Goal: Information Seeking & Learning: Check status

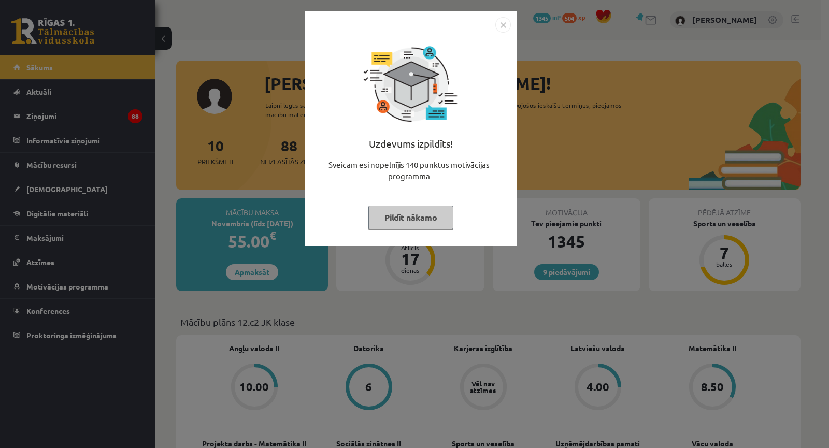
click at [639, 149] on div "Uzdevums izpildīts! Sveicam esi nopelnījis 140 punktus motivācijas programmā Pi…" at bounding box center [414, 224] width 829 height 448
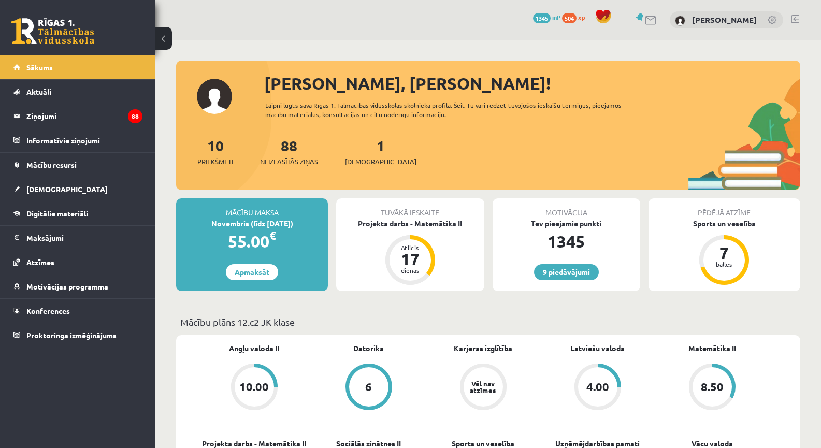
click at [421, 221] on div "Projekta darbs - Matemātika II" at bounding box center [410, 223] width 148 height 11
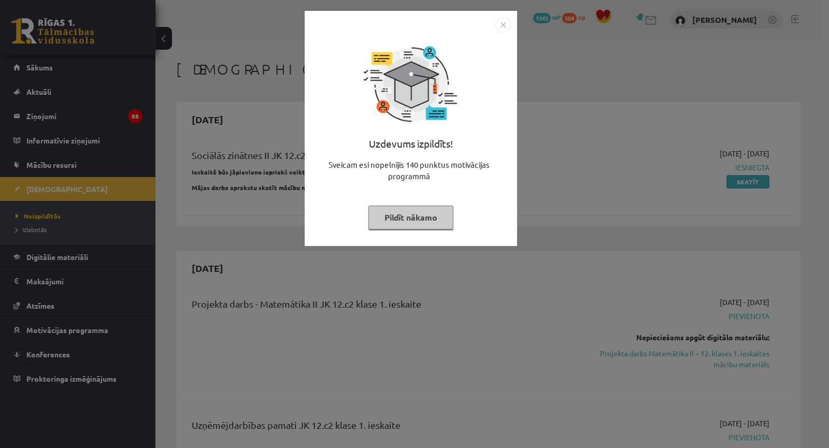
click at [467, 304] on div "Uzdevums izpildīts! Sveicam esi nopelnījis 140 punktus motivācijas programmā Pi…" at bounding box center [414, 224] width 829 height 448
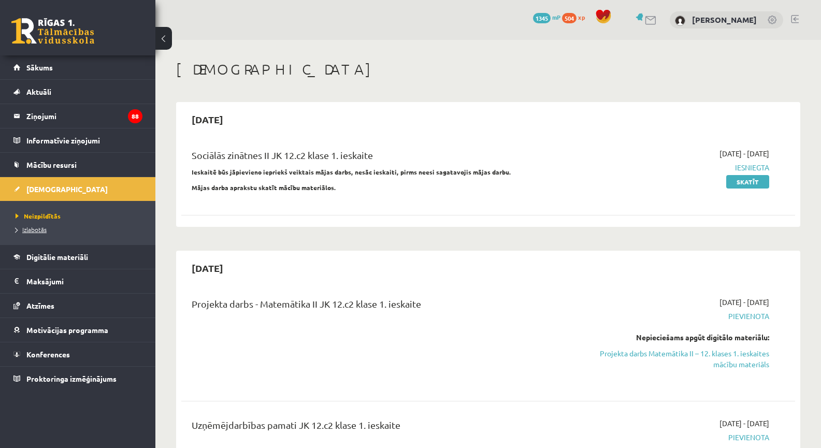
click at [33, 229] on span "Izlabotās" at bounding box center [31, 229] width 31 height 8
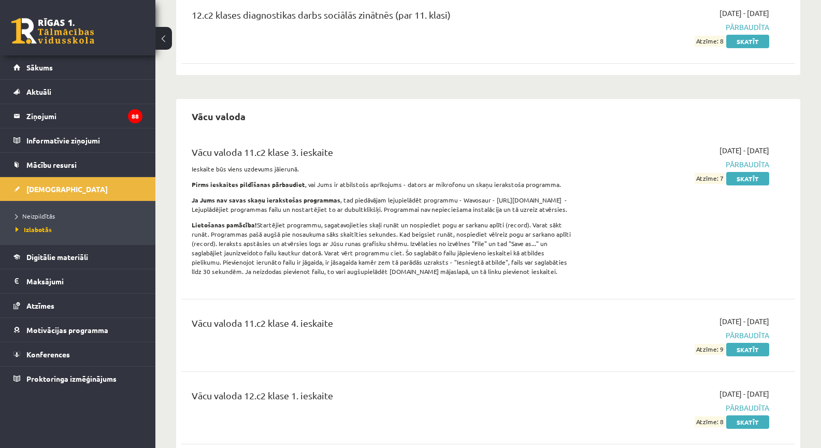
scroll to position [2354, 0]
click at [738, 414] on link "Skatīt" at bounding box center [747, 420] width 43 height 13
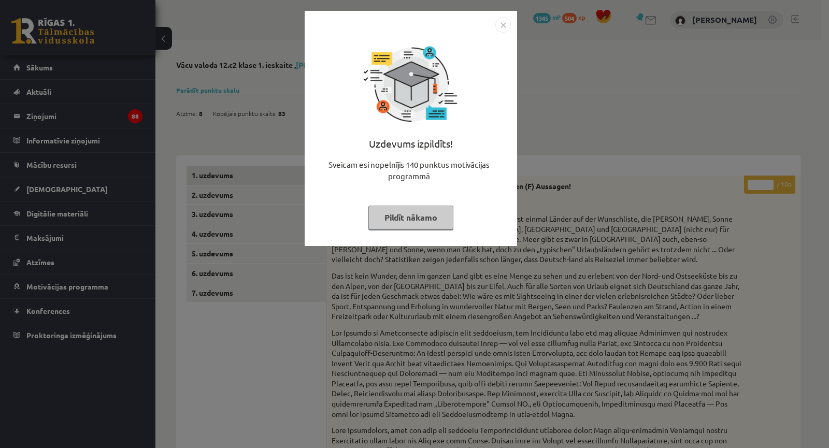
click at [335, 285] on div "Uzdevums izpildīts! Sveicam esi nopelnījis 140 punktus motivācijas programmā Pi…" at bounding box center [414, 224] width 829 height 448
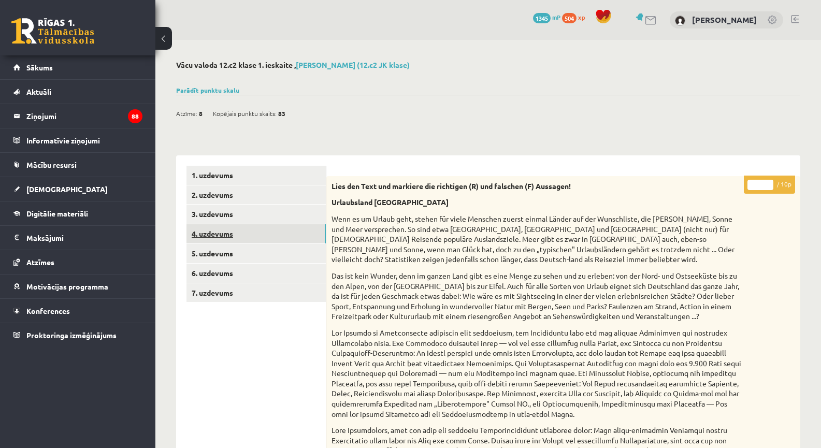
click at [285, 229] on link "4. uzdevums" at bounding box center [255, 233] width 139 height 19
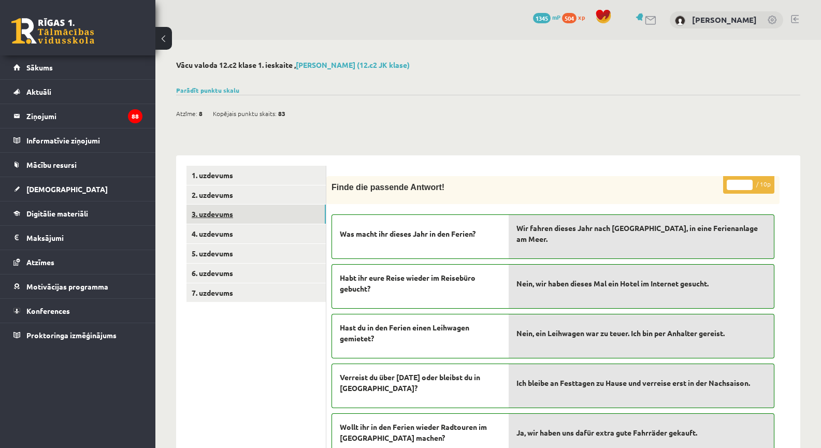
click at [277, 218] on link "3. uzdevums" at bounding box center [255, 214] width 139 height 19
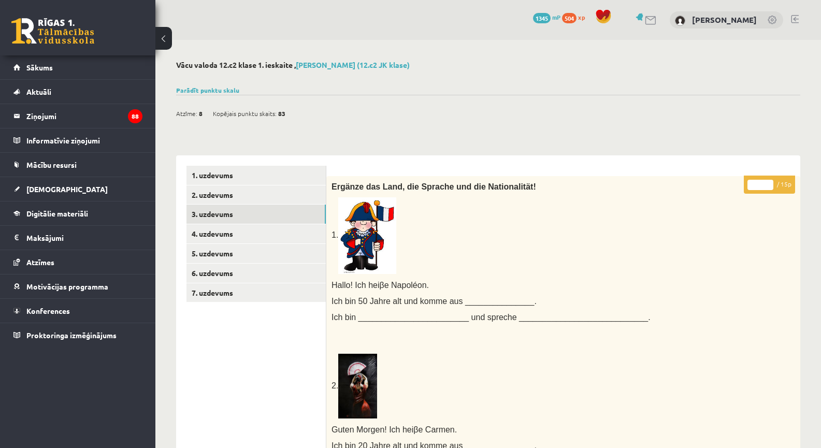
click at [277, 191] on link "2. uzdevums" at bounding box center [255, 194] width 139 height 19
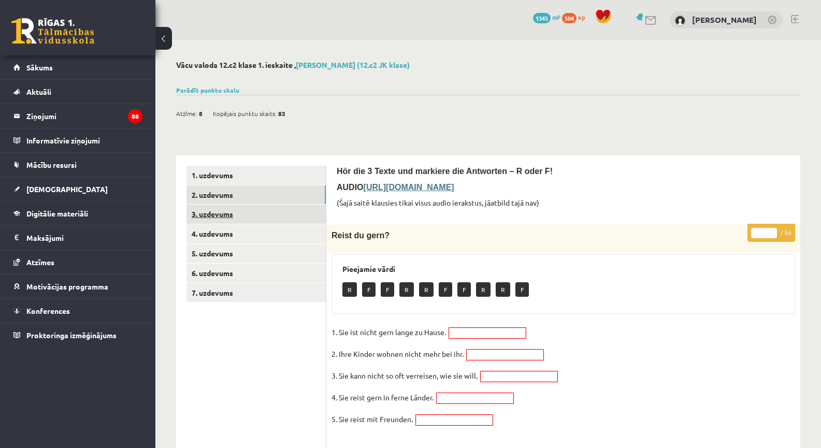
click at [270, 217] on link "3. uzdevums" at bounding box center [255, 214] width 139 height 19
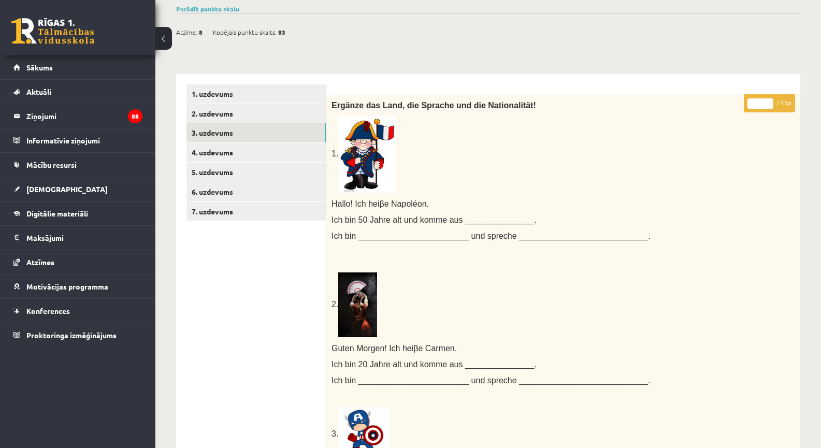
scroll to position [50, 0]
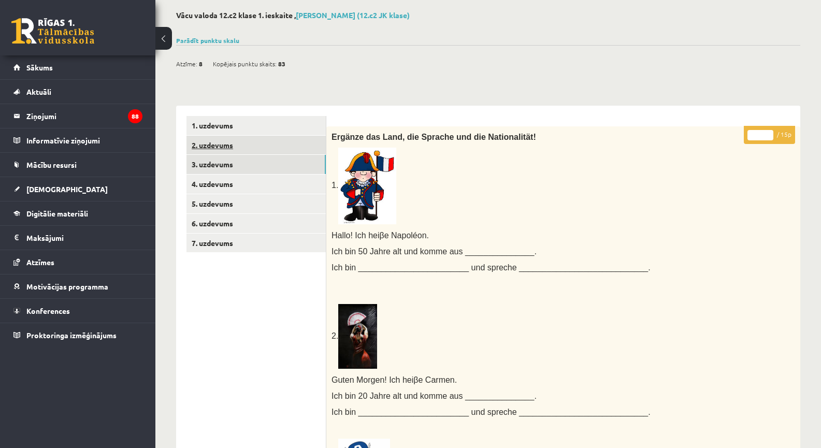
click at [306, 151] on link "2. uzdevums" at bounding box center [255, 145] width 139 height 19
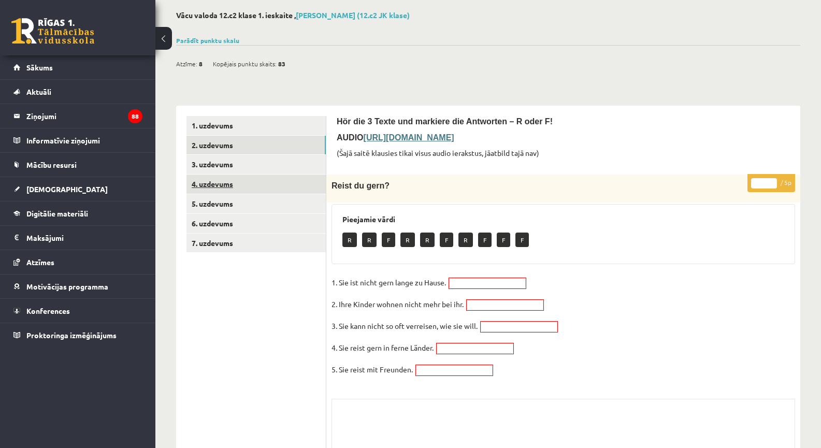
click at [301, 184] on link "4. uzdevums" at bounding box center [255, 184] width 139 height 19
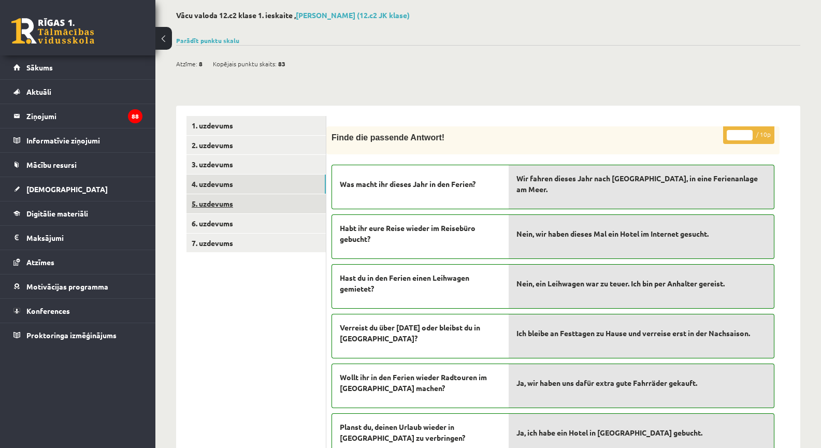
click at [300, 203] on link "5. uzdevums" at bounding box center [255, 203] width 139 height 19
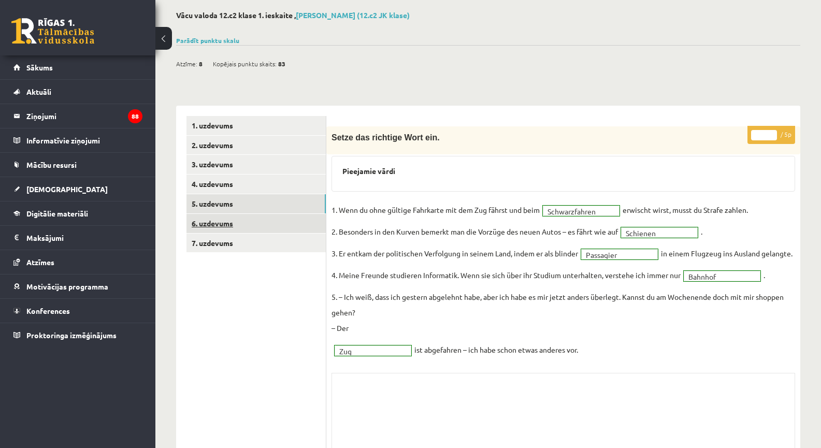
click at [298, 223] on link "6. uzdevums" at bounding box center [255, 223] width 139 height 19
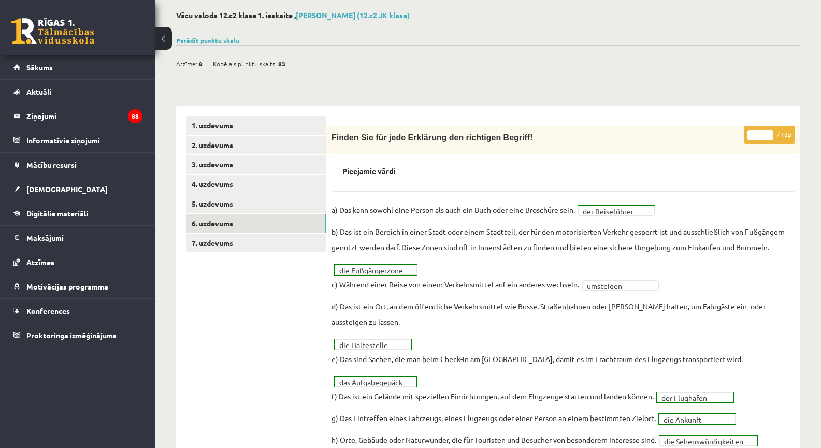
click at [294, 233] on ul "1. uzdevums 2. uzdevums 3. uzdevums 4. uzdevums 5. uzdevums 6. uzdevums 7. uzde…" at bounding box center [256, 406] width 140 height 580
click at [291, 243] on link "7. uzdevums" at bounding box center [255, 243] width 139 height 19
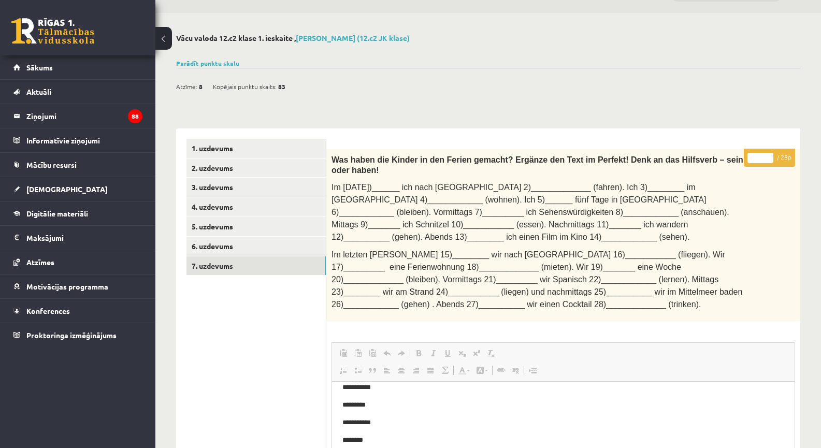
scroll to position [25, 0]
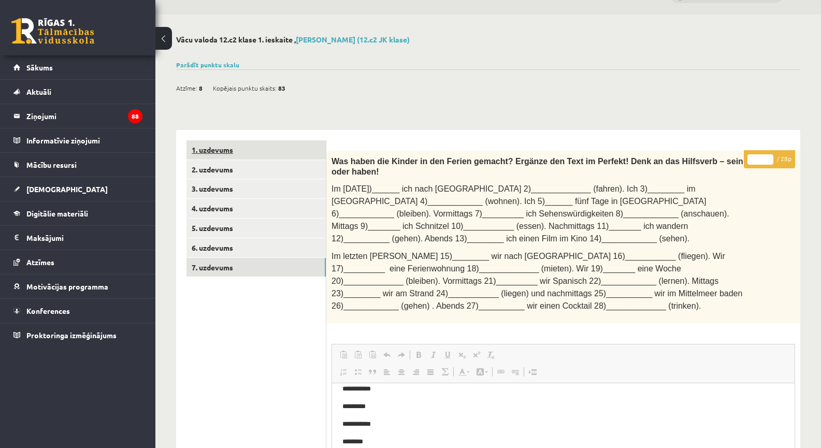
click at [259, 151] on link "1. uzdevums" at bounding box center [255, 149] width 139 height 19
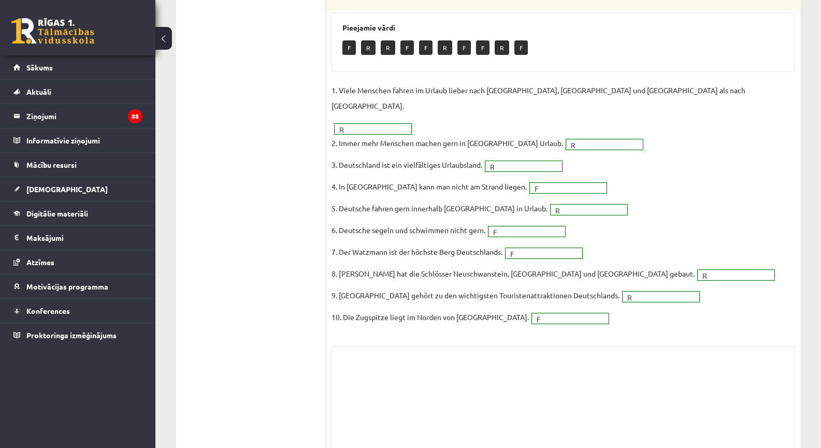
scroll to position [525, 0]
